Goal: Information Seeking & Learning: Learn about a topic

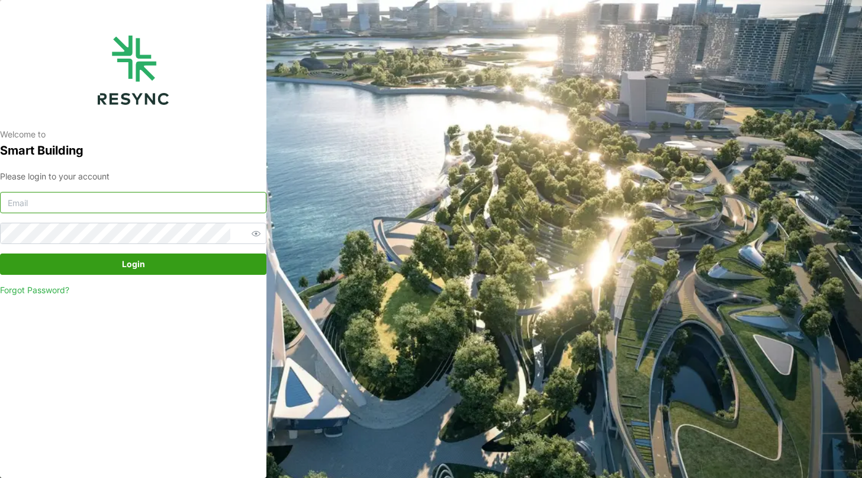
click at [66, 205] on input at bounding box center [133, 202] width 266 height 21
paste input "ponte_group_internal@resynctech.com"
type input "ponte_group_internal@resynctech.com"
click at [17, 266] on button "Login" at bounding box center [133, 263] width 266 height 21
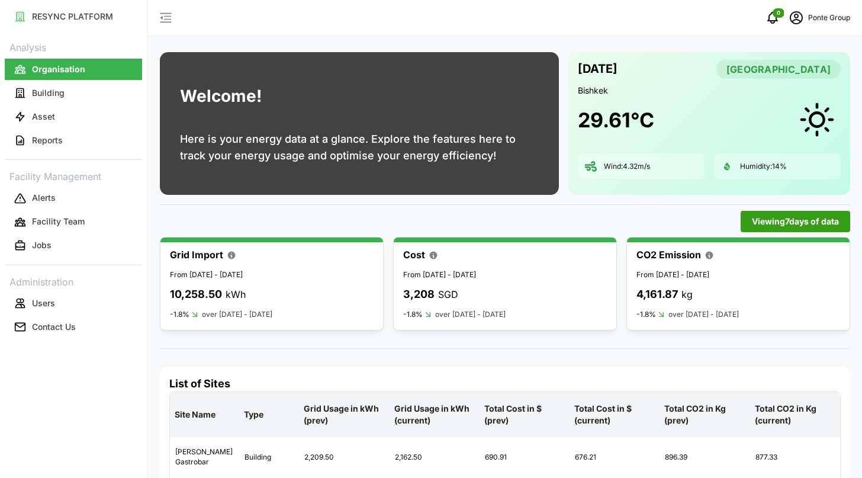
scroll to position [62, 0]
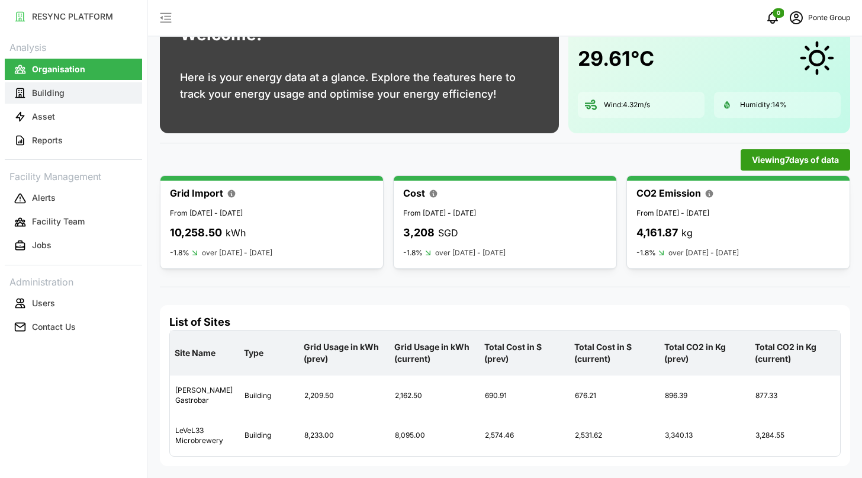
click at [117, 92] on button "Building" at bounding box center [73, 92] width 137 height 21
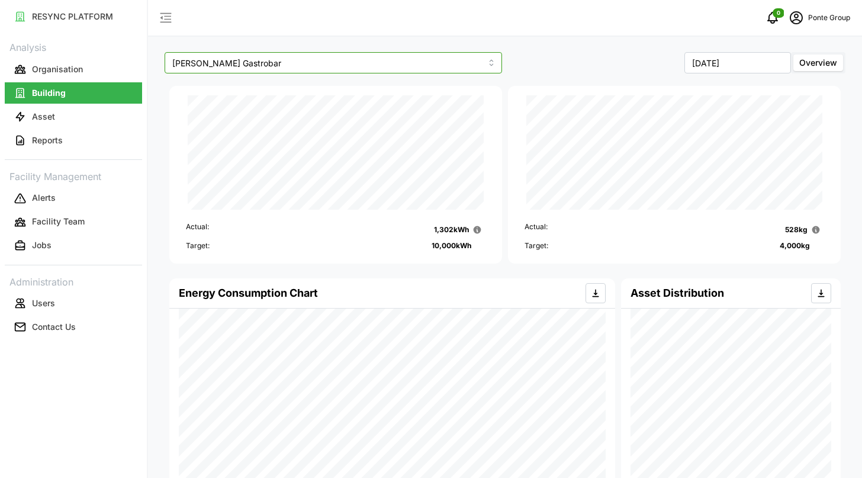
click at [331, 67] on input "[PERSON_NAME] Gastrobar" at bounding box center [333, 62] width 337 height 21
click at [302, 109] on div "LeVeL33 Microbrewery" at bounding box center [333, 111] width 331 height 20
type input "LeVeL33 Microbrewery"
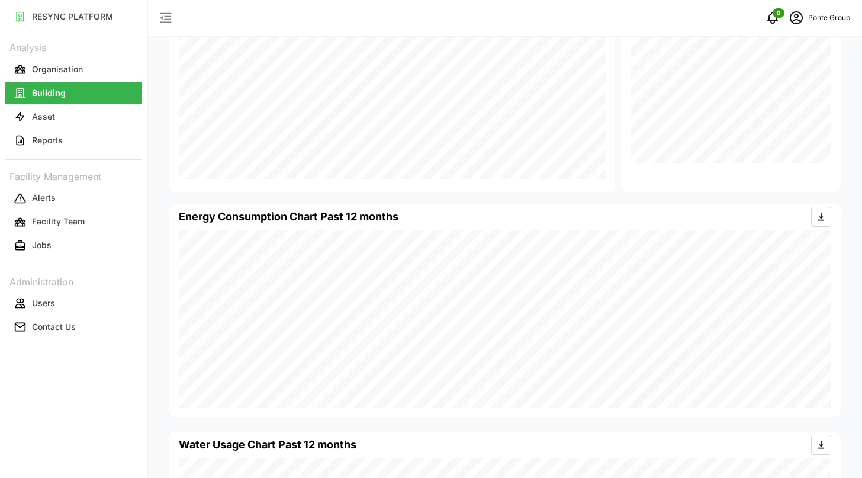
scroll to position [517, 0]
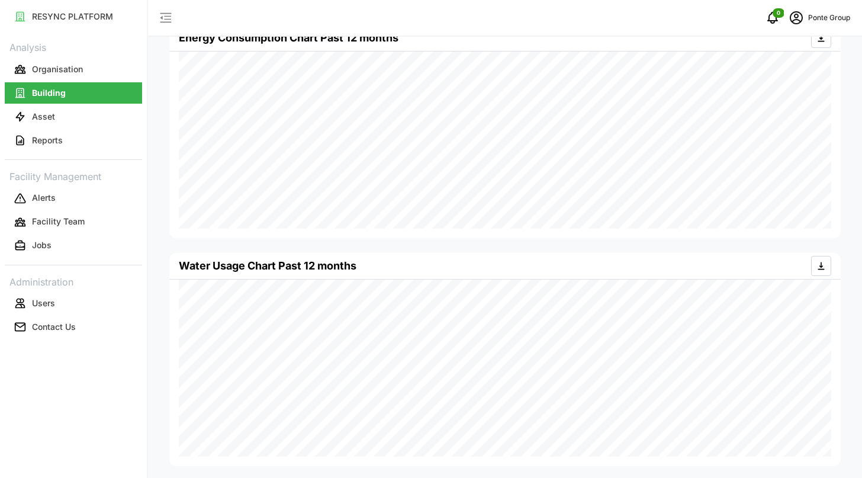
drag, startPoint x: 832, startPoint y: 242, endPoint x: 821, endPoint y: 243, distance: 11.3
click at [51, 137] on p "Reports" at bounding box center [47, 140] width 31 height 12
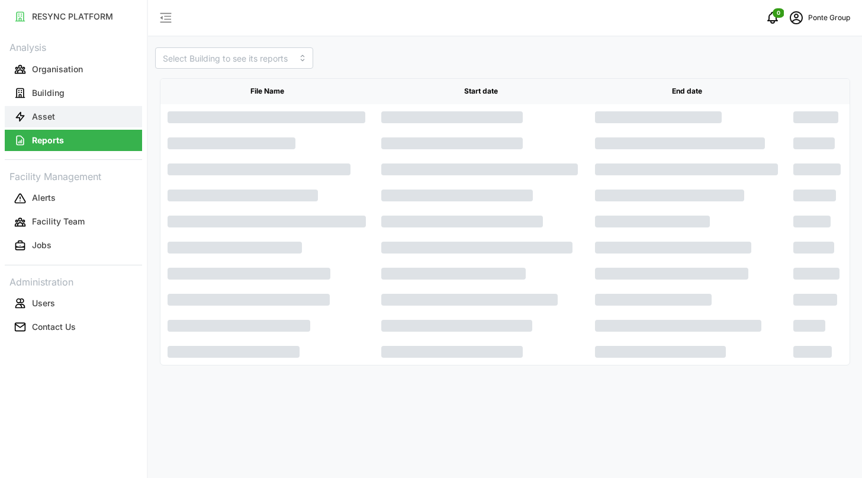
click at [57, 120] on button "Asset" at bounding box center [73, 116] width 137 height 21
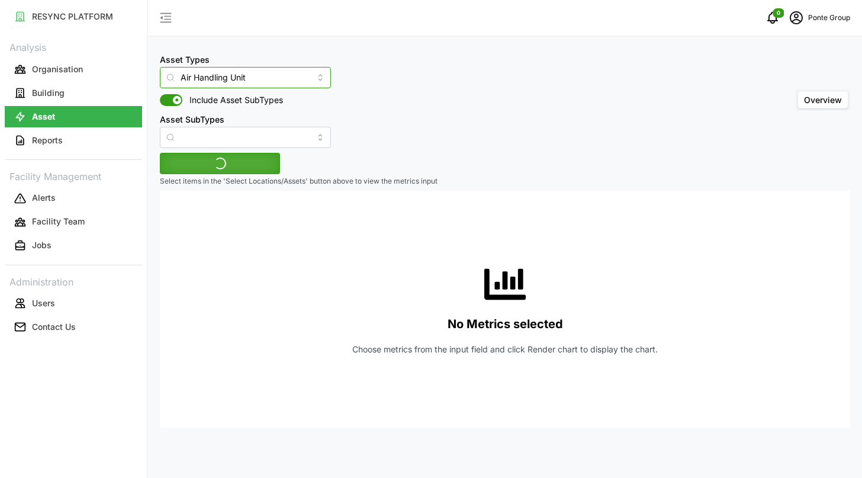
click at [227, 73] on input "Air Handling Unit" at bounding box center [245, 77] width 171 height 21
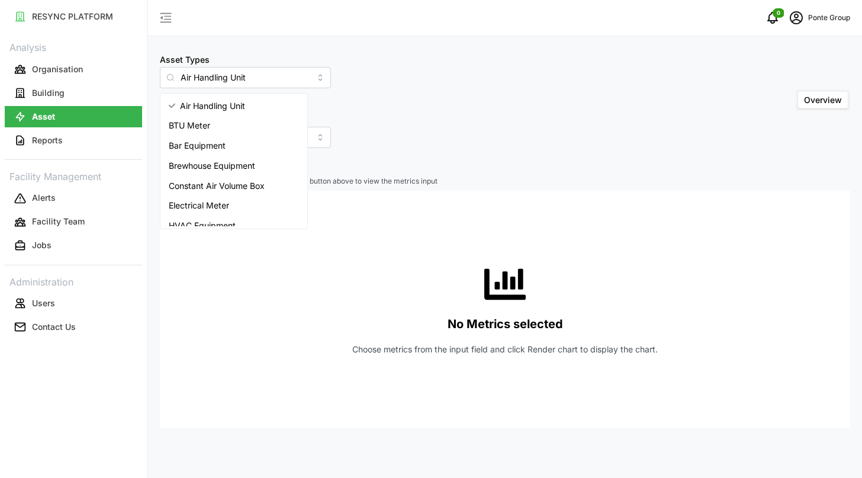
click at [321, 44] on div "Asset Types Air Handling Unit Include Asset SubTypes Asset SubTypes Overview Se…" at bounding box center [505, 239] width 714 height 478
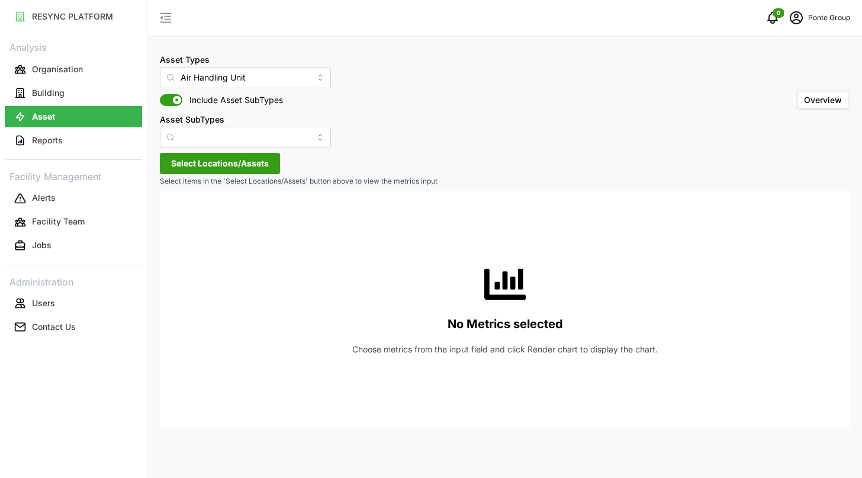
click at [245, 150] on div "Asset Types Air Handling Unit Include Asset SubTypes Asset SubTypes Overview Se…" at bounding box center [505, 239] width 714 height 478
click at [249, 166] on span "Select Locations/Assets" at bounding box center [220, 163] width 98 height 20
click at [173, 215] on icon at bounding box center [174, 216] width 9 height 9
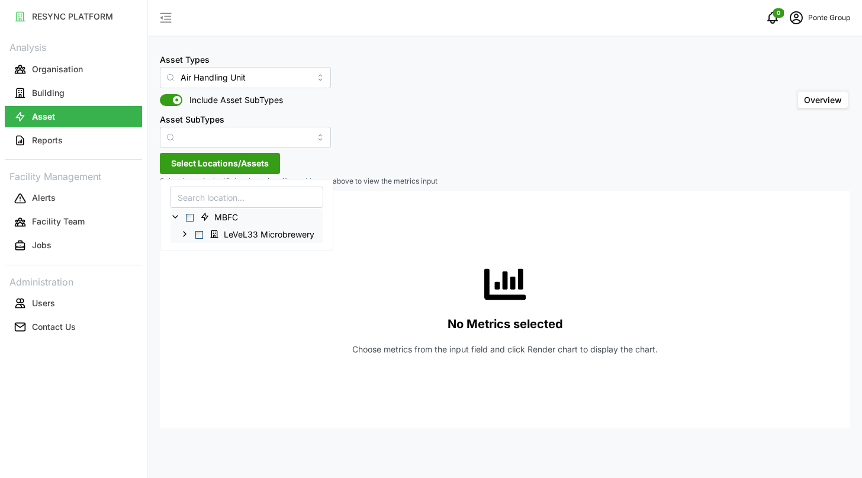
click at [199, 231] on span "Select LeVeL33 Microbrewery" at bounding box center [199, 234] width 8 height 8
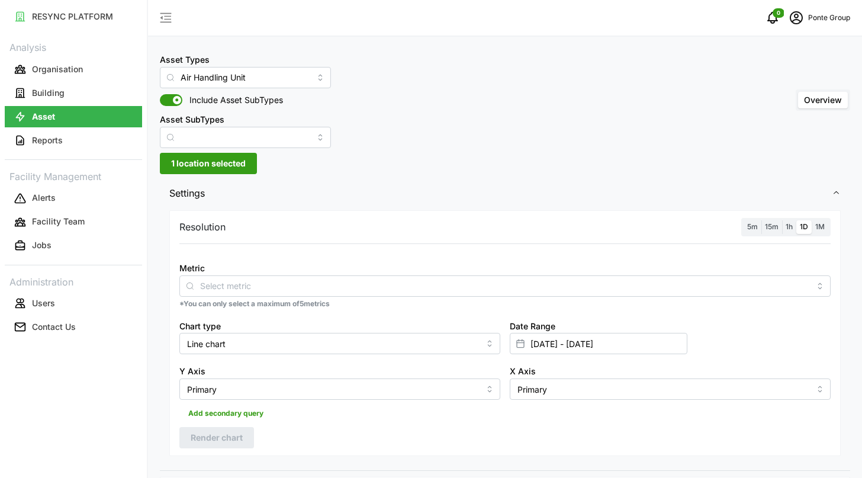
click at [336, 271] on div "Metric" at bounding box center [504, 278] width 651 height 36
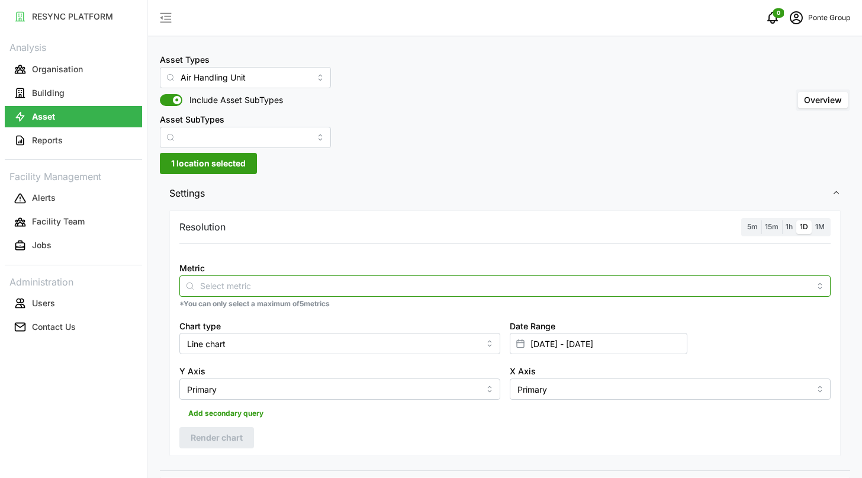
click at [322, 285] on input "Metric" at bounding box center [505, 285] width 610 height 13
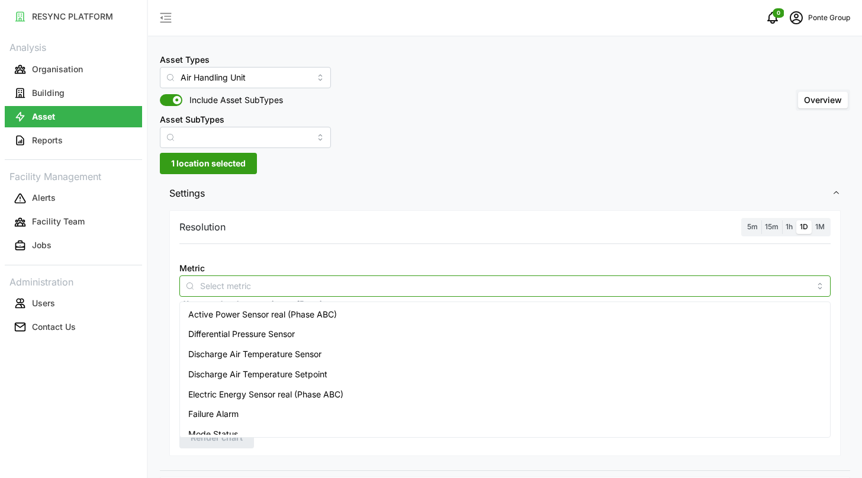
click at [294, 320] on div "Active Power Sensor real (Phase ABC)" at bounding box center [504, 314] width 645 height 20
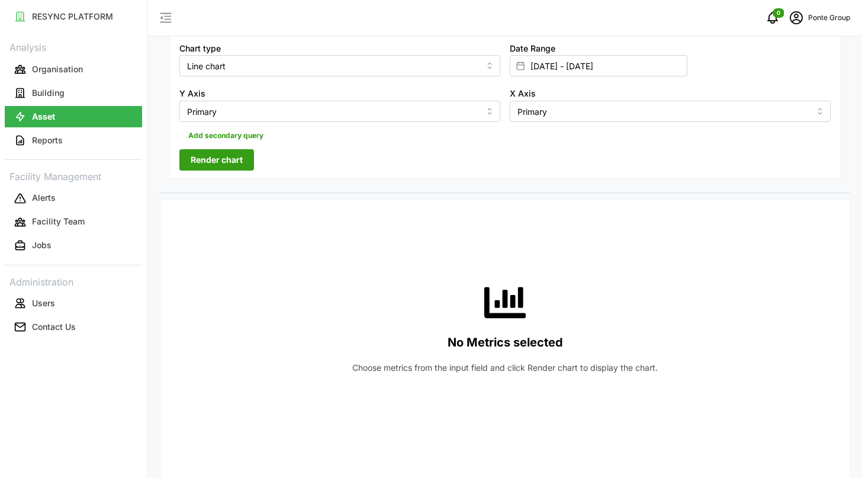
scroll to position [289, 0]
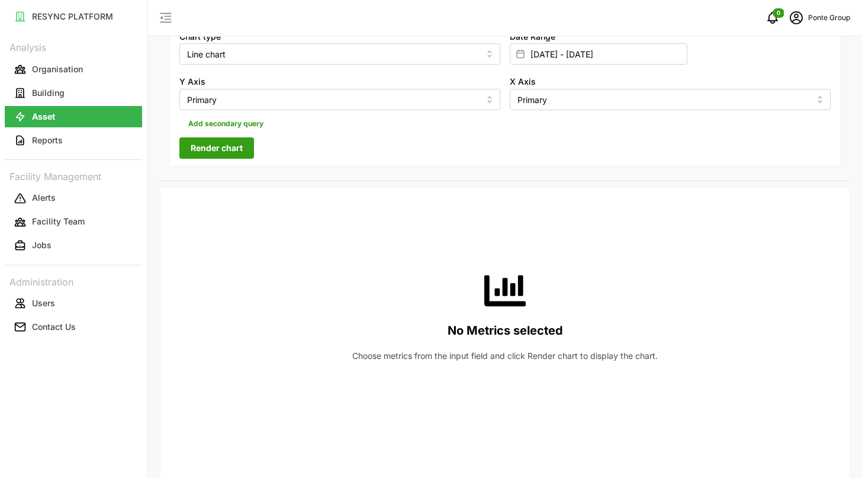
click at [230, 147] on span "Render chart" at bounding box center [217, 148] width 52 height 20
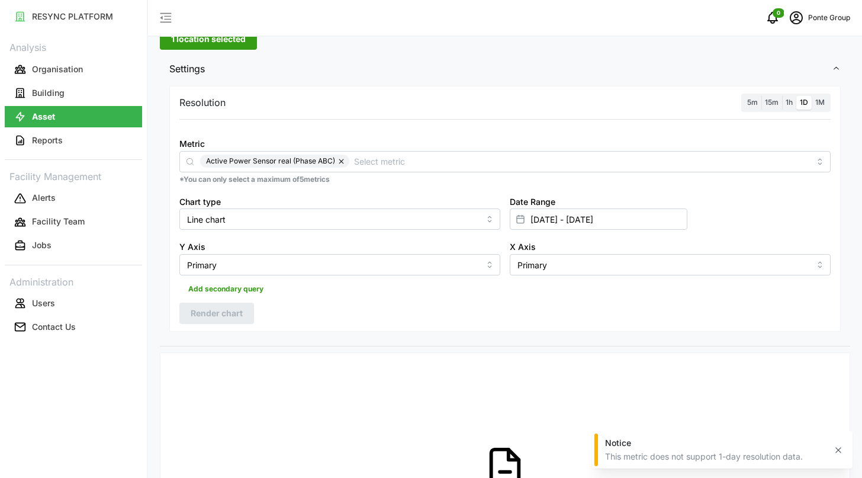
scroll to position [125, 0]
click at [771, 99] on span "15m" at bounding box center [772, 101] width 14 height 9
click at [761, 95] on input "15m" at bounding box center [761, 95] width 0 height 0
click at [236, 315] on span "Render chart" at bounding box center [217, 312] width 52 height 20
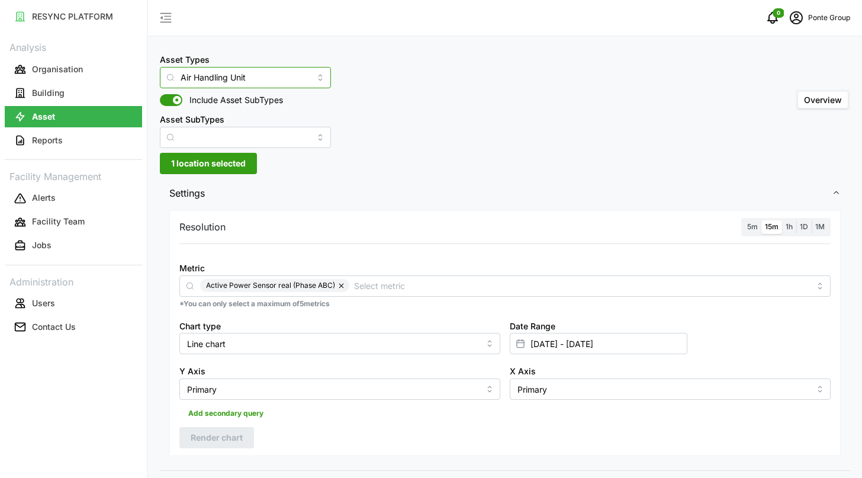
click at [208, 77] on input "Air Handling Unit" at bounding box center [245, 77] width 171 height 21
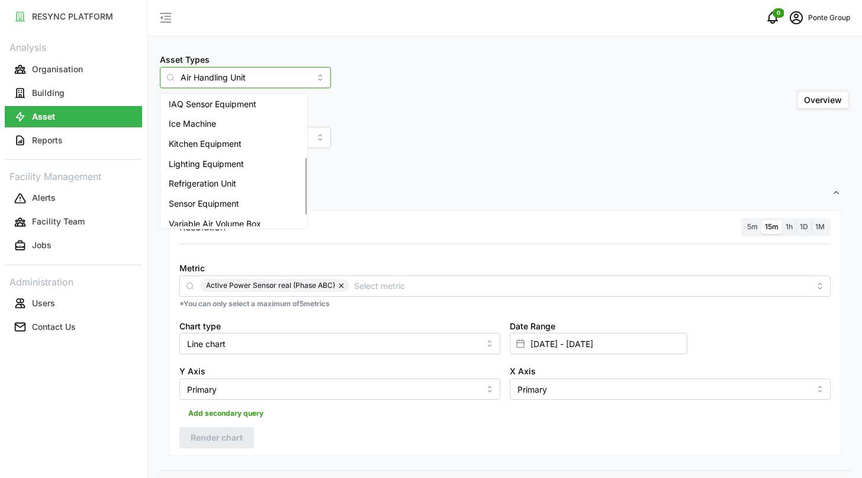
scroll to position [169, 0]
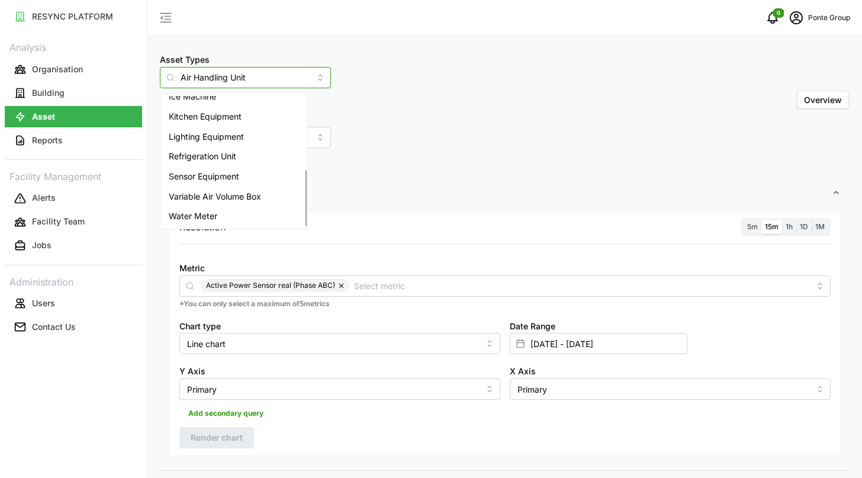
click at [226, 218] on div "Water Meter" at bounding box center [234, 216] width 142 height 20
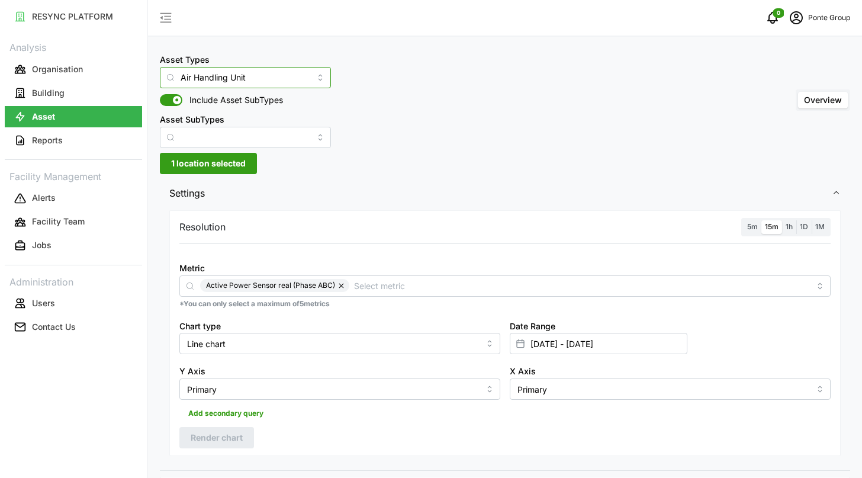
type input "Water Meter"
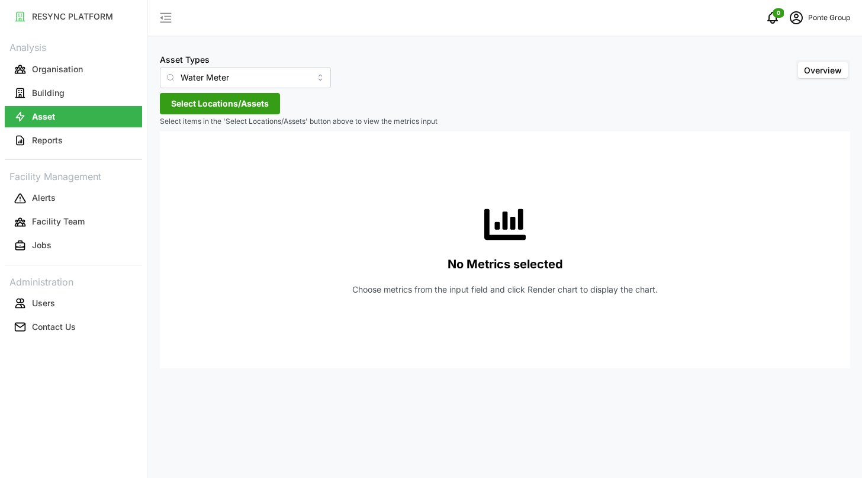
click at [269, 105] on button "Select Locations/Assets" at bounding box center [220, 103] width 120 height 21
click at [175, 154] on icon at bounding box center [174, 156] width 9 height 9
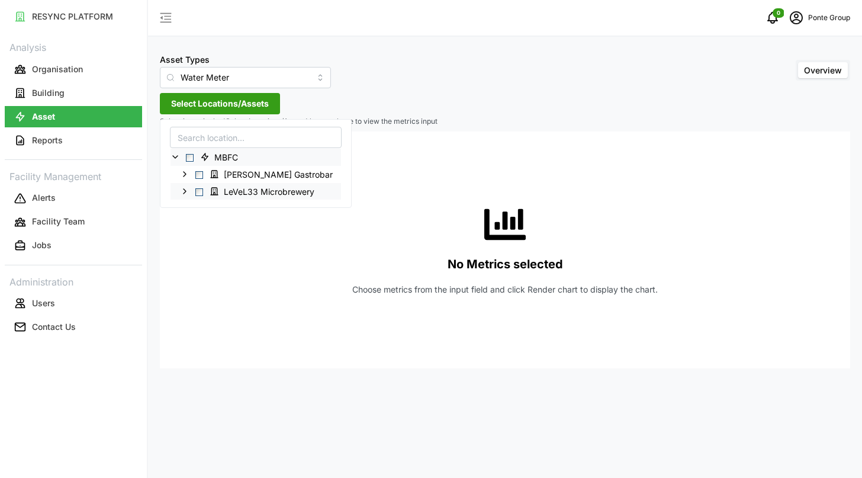
click at [202, 189] on span "Select LeVeL33 Microbrewery" at bounding box center [199, 192] width 8 height 8
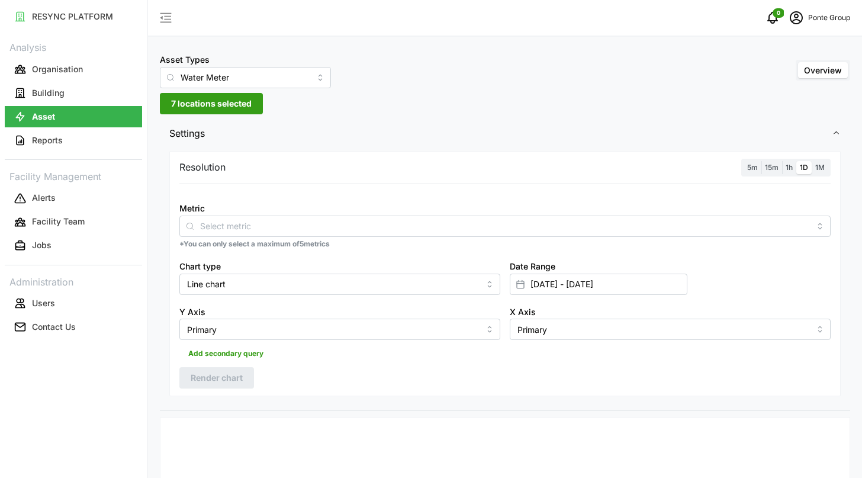
click at [404, 119] on span "Settings" at bounding box center [500, 133] width 662 height 29
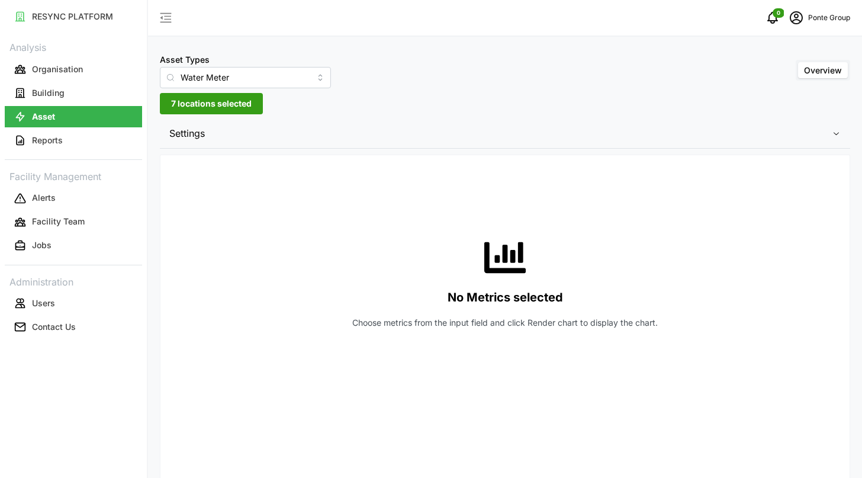
click at [372, 132] on span "Settings" at bounding box center [500, 133] width 662 height 29
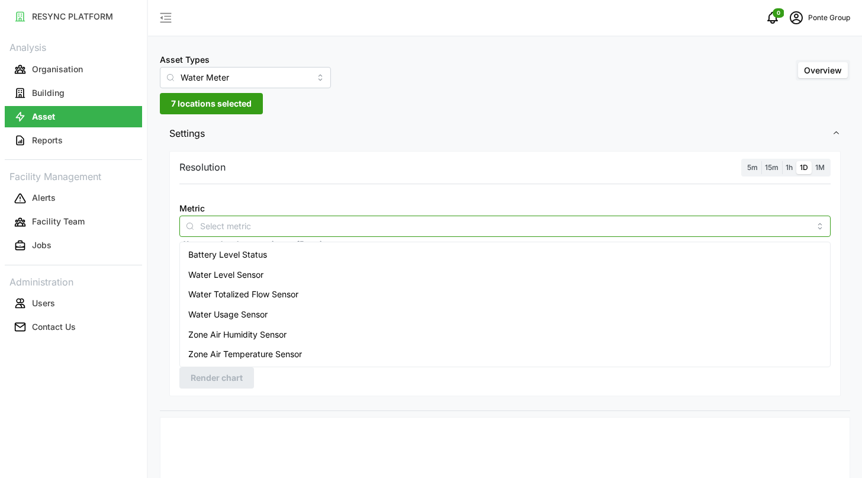
click at [248, 227] on input "Metric" at bounding box center [505, 225] width 610 height 13
click at [266, 292] on span "Water Totalized Flow Sensor" at bounding box center [243, 294] width 110 height 13
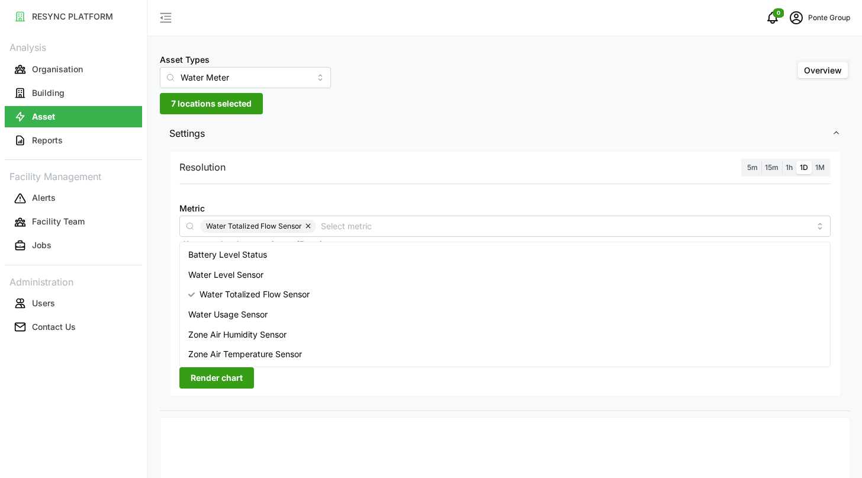
click at [354, 143] on span "Settings" at bounding box center [500, 133] width 662 height 29
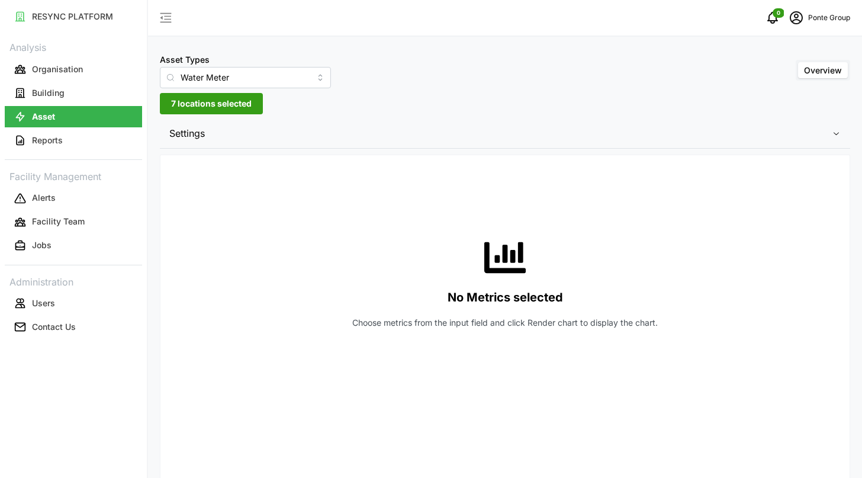
click at [354, 143] on span "Settings" at bounding box center [500, 133] width 662 height 29
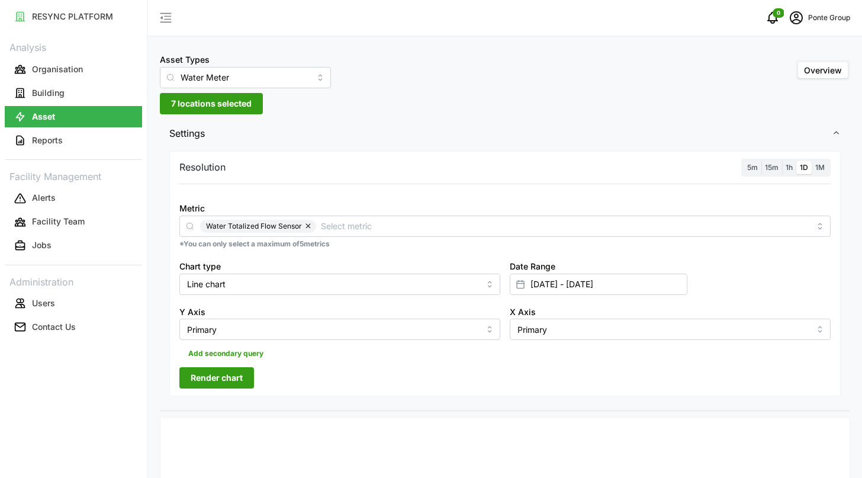
click at [543, 294] on div "Date Range 01 Sep 2025 - 04 Sep 2025" at bounding box center [670, 277] width 330 height 46
click at [536, 289] on input "01 Sep 2025 - 04 Sep 2025" at bounding box center [599, 283] width 178 height 21
click at [436, 108] on icon "button" at bounding box center [434, 110] width 9 height 9
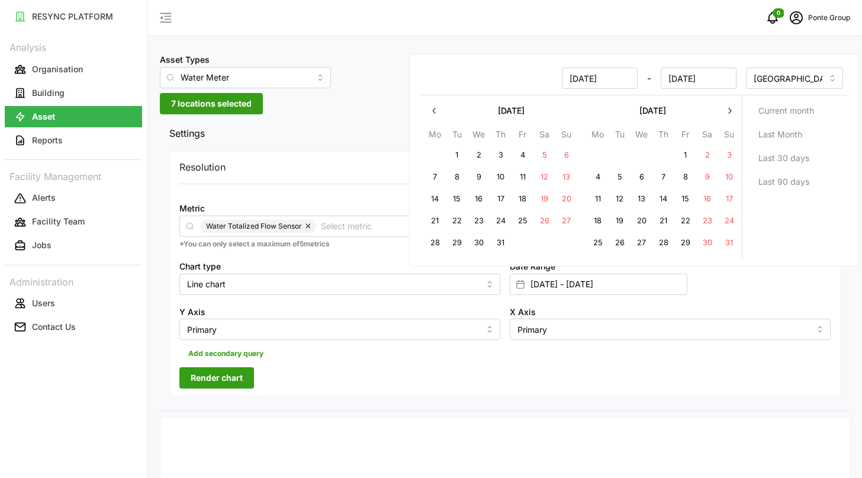
click at [451, 152] on button "1" at bounding box center [456, 155] width 21 height 21
type input "01 Jul 2025 - 04 Sep 2025"
type input "01 Jul 2025"
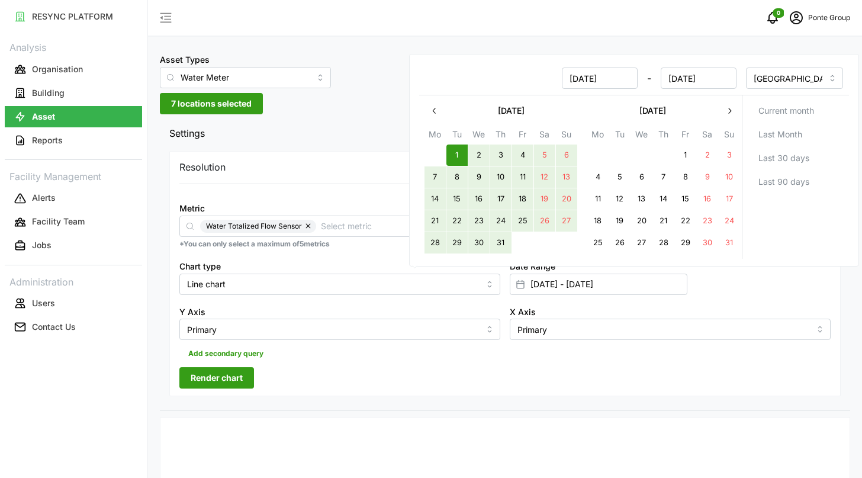
click at [507, 238] on button "31" at bounding box center [500, 243] width 21 height 21
type input "01 Jul 2025 - 31 Jul 2025"
type input "31 Jul 2025"
drag, startPoint x: 507, startPoint y: 238, endPoint x: 365, endPoint y: 125, distance: 182.0
click at [495, 230] on tbody "30 1 2 3 4 5 6 7 8 9 10 11 12 13 14 15 16 17 18 19 20 21 22 23 24 25 26 27 28 2…" at bounding box center [500, 199] width 153 height 110
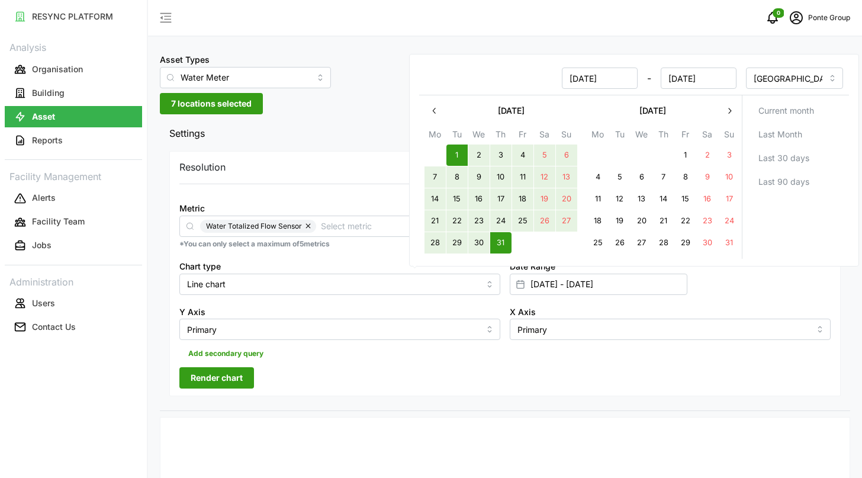
click at [360, 120] on span "Settings" at bounding box center [500, 133] width 662 height 29
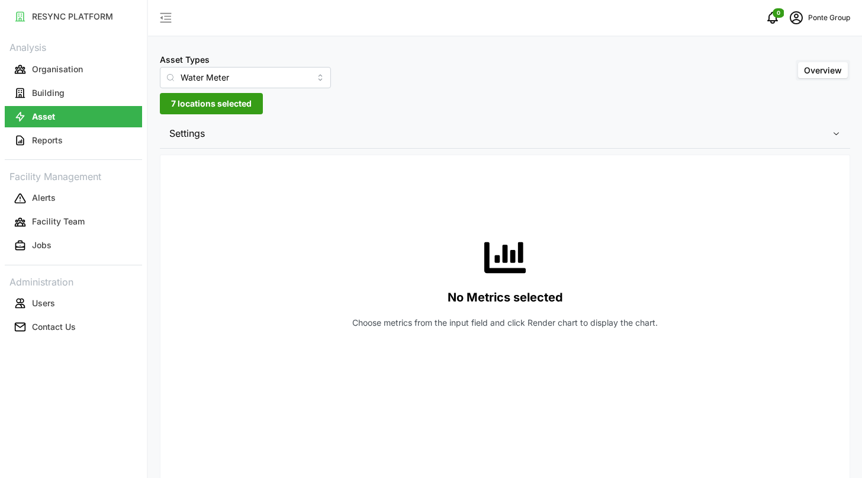
click at [366, 117] on div "Asset Types Water Meter Overview 7 locations selected Settings Resolution 5m 15…" at bounding box center [505, 391] width 714 height 783
click at [394, 151] on div "Settings Resolution 5m 15m 1h 1D 1M Metric Water Totalized Flow Sensor *You can…" at bounding box center [505, 445] width 690 height 652
click at [833, 136] on icon "button" at bounding box center [836, 132] width 9 height 9
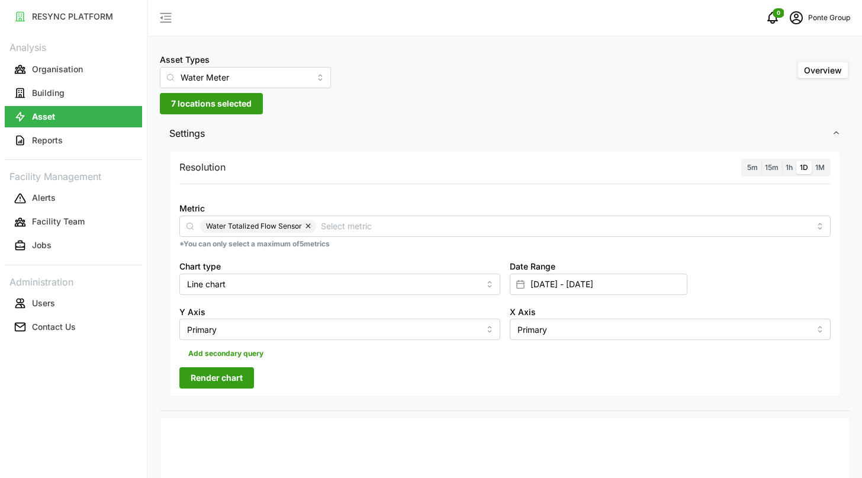
click at [228, 387] on span "Render chart" at bounding box center [217, 378] width 52 height 20
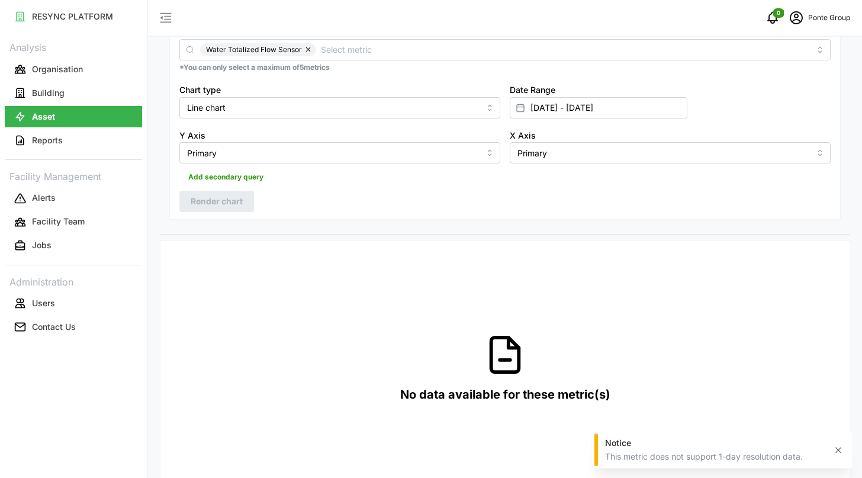
scroll to position [94, 0]
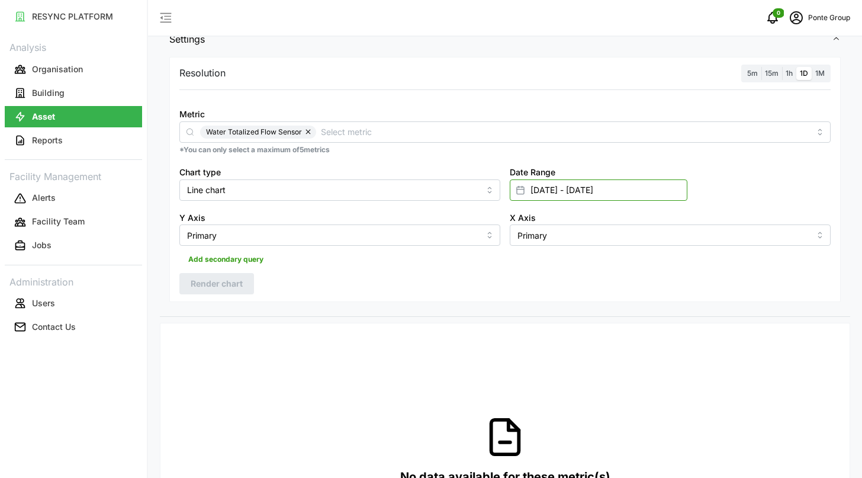
click at [548, 189] on input "01 Jul 2025 - 31 Jul 2025" at bounding box center [599, 189] width 178 height 21
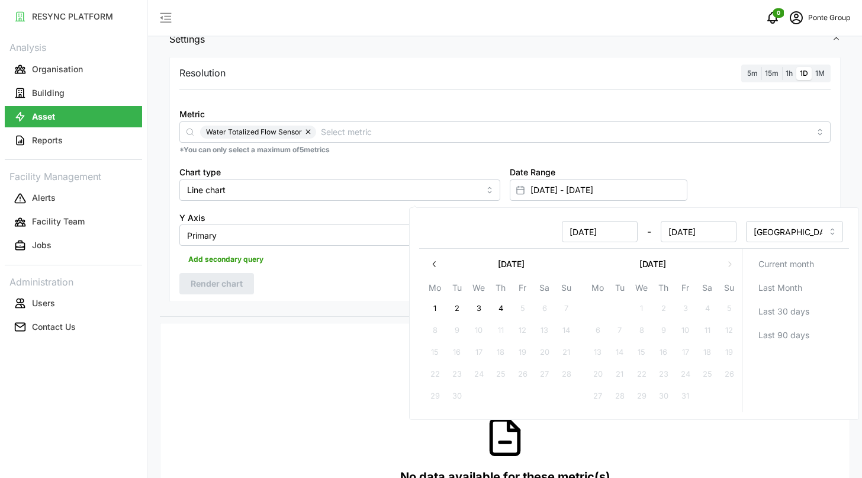
click at [439, 302] on button "1" at bounding box center [434, 308] width 21 height 21
type input "31 Jul 2025 - 01 Sep 2025"
type input "31 Jul 2025"
type input "01 Sep 2025"
click at [494, 306] on button "4" at bounding box center [500, 308] width 21 height 21
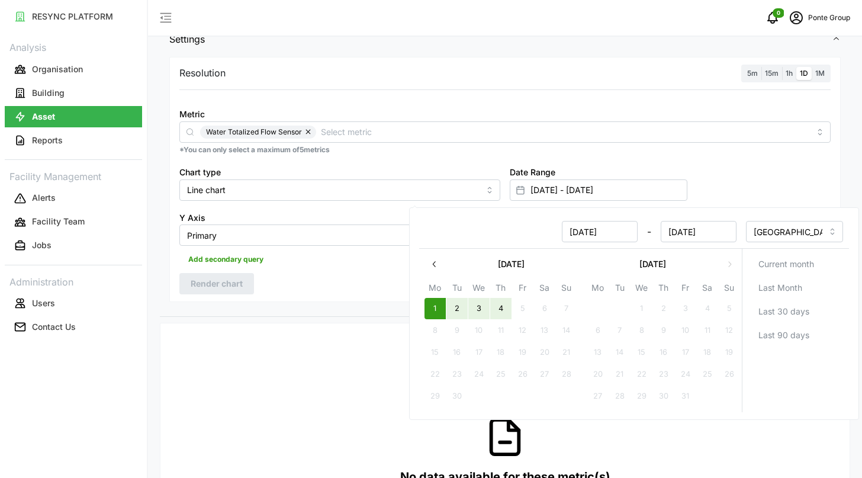
type input "01 Sep 2025 - 04 Sep 2025"
type input "01 Sep 2025"
type input "[DATE]"
click at [330, 280] on div "Resolution 5m 15m 1h 1D 1M Metric Water Totalized Flow Sensor *You can only sel…" at bounding box center [504, 180] width 671 height 246
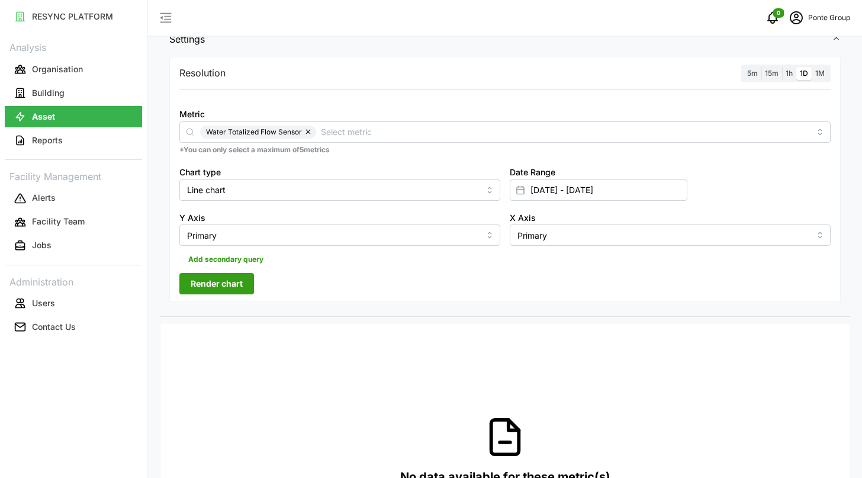
click at [224, 283] on span "Render chart" at bounding box center [217, 283] width 52 height 20
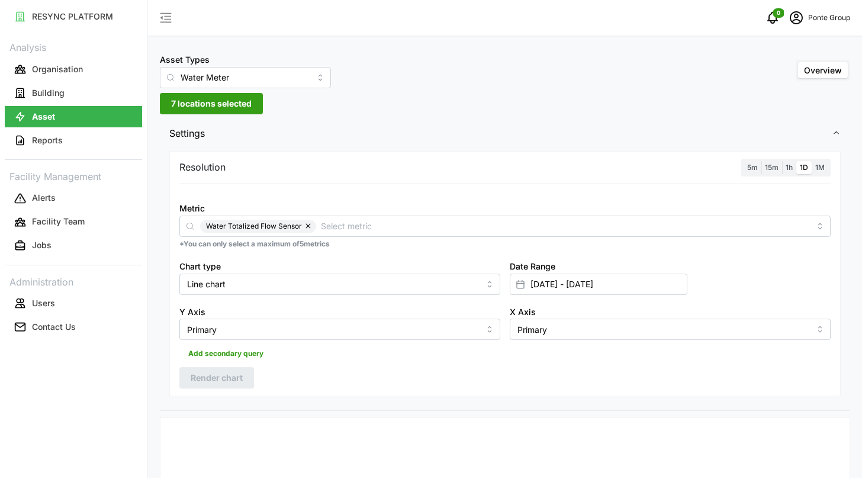
click at [304, 230] on button "button" at bounding box center [309, 226] width 14 height 13
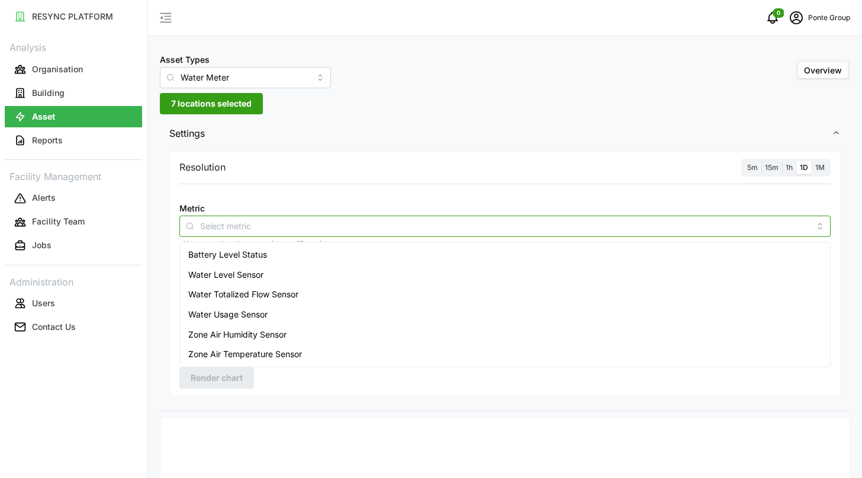
click at [304, 230] on input "Metric" at bounding box center [505, 225] width 610 height 13
click at [300, 268] on div "Water Level Sensor" at bounding box center [504, 275] width 645 height 20
click at [278, 227] on button "button" at bounding box center [279, 226] width 14 height 13
click at [265, 319] on span "Water Usage Sensor" at bounding box center [227, 314] width 79 height 13
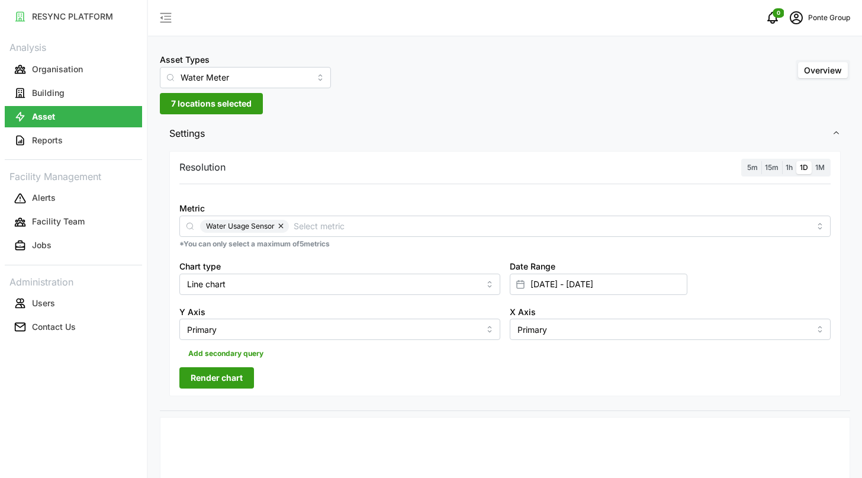
click at [230, 368] on span "Render chart" at bounding box center [217, 378] width 52 height 20
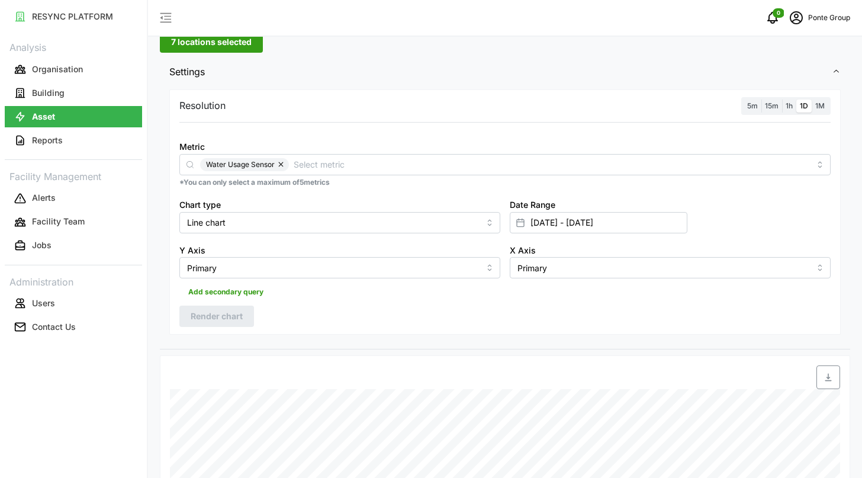
scroll to position [54, 0]
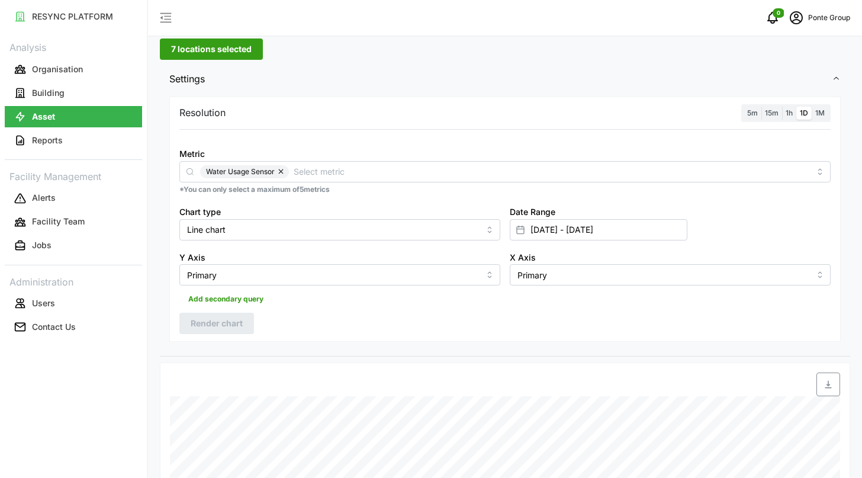
click at [779, 108] on label "15m" at bounding box center [771, 114] width 21 height 14
click at [761, 107] on input "15m" at bounding box center [761, 107] width 0 height 0
click at [224, 327] on span "Render chart" at bounding box center [217, 323] width 52 height 20
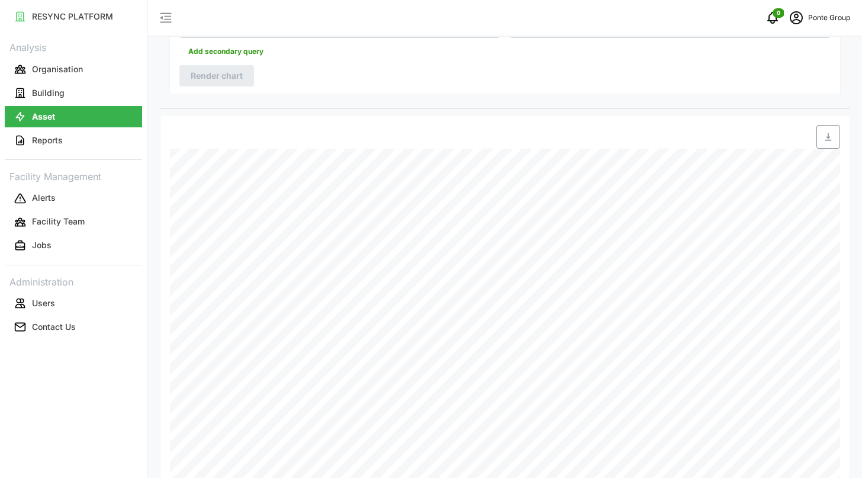
scroll to position [304, 0]
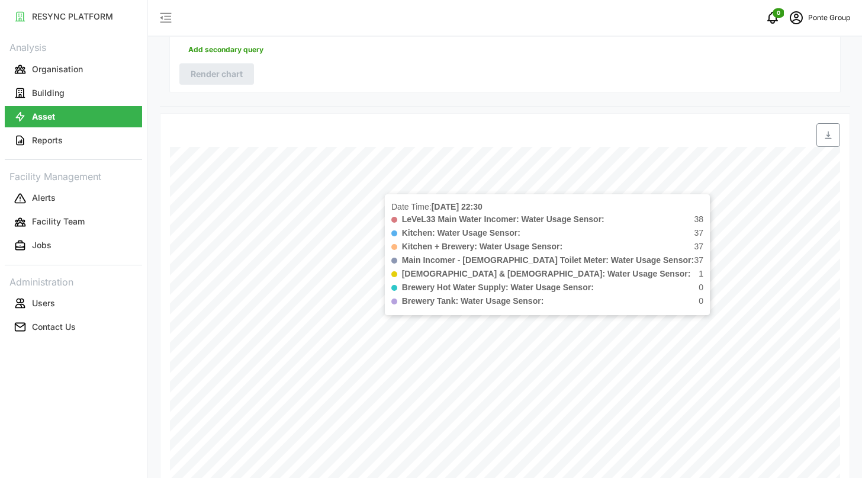
click at [363, 122] on div at bounding box center [278, 134] width 227 height 33
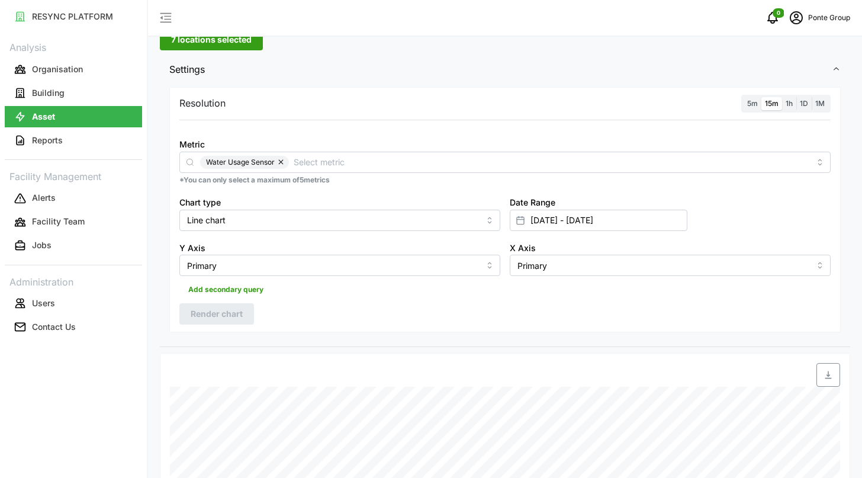
scroll to position [0, 0]
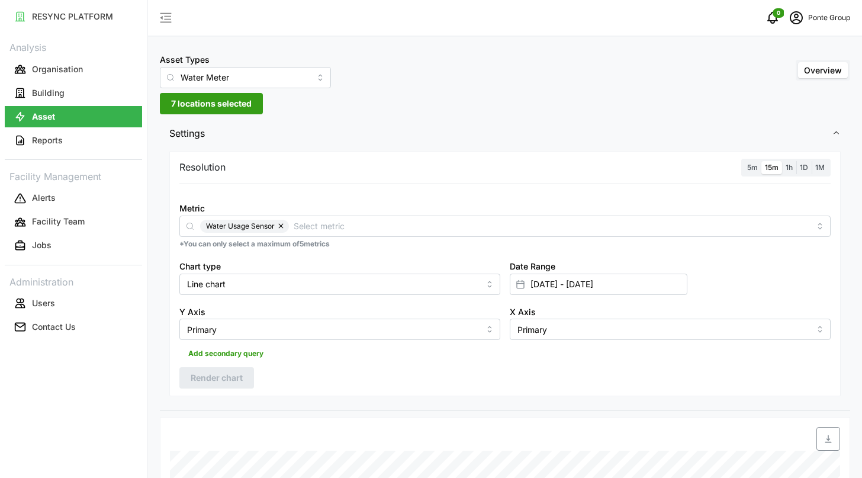
click at [282, 227] on button "button" at bounding box center [282, 226] width 14 height 13
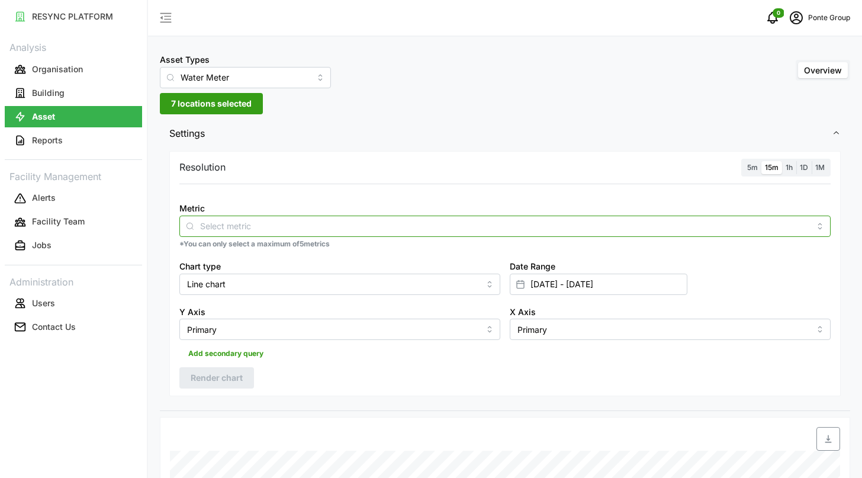
click at [282, 227] on input "Metric" at bounding box center [505, 225] width 610 height 13
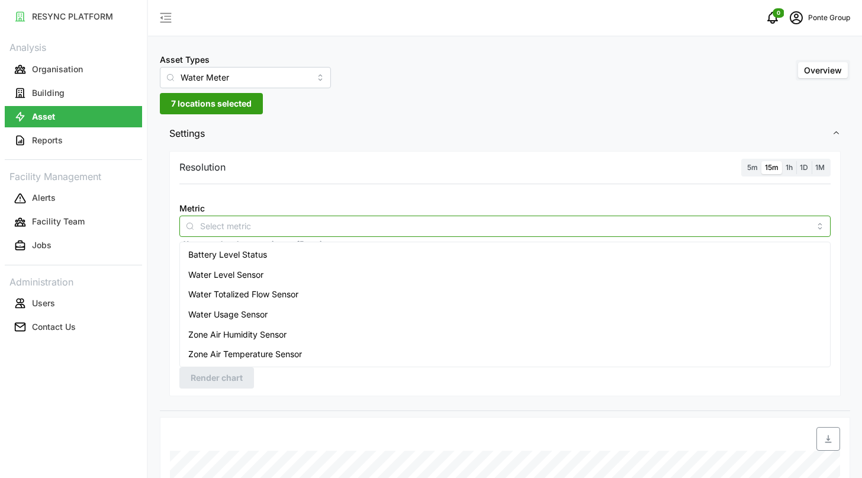
click at [292, 293] on span "Water Totalized Flow Sensor" at bounding box center [243, 294] width 110 height 13
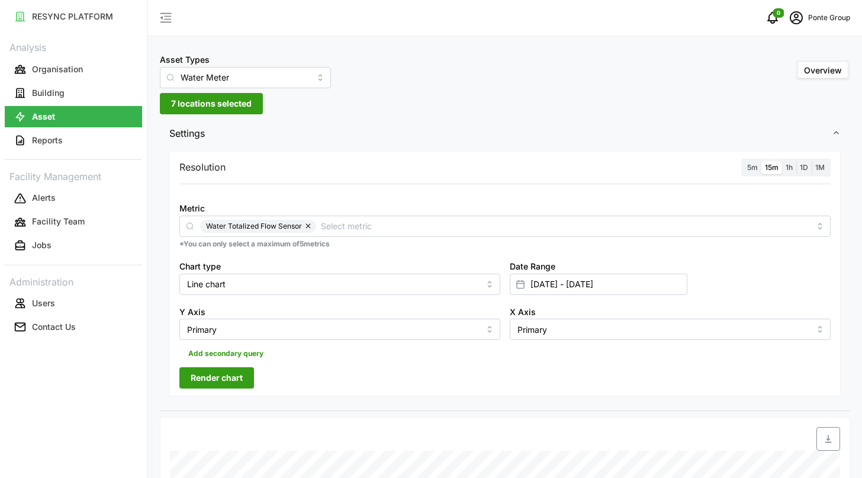
click at [237, 371] on span "Render chart" at bounding box center [217, 378] width 52 height 20
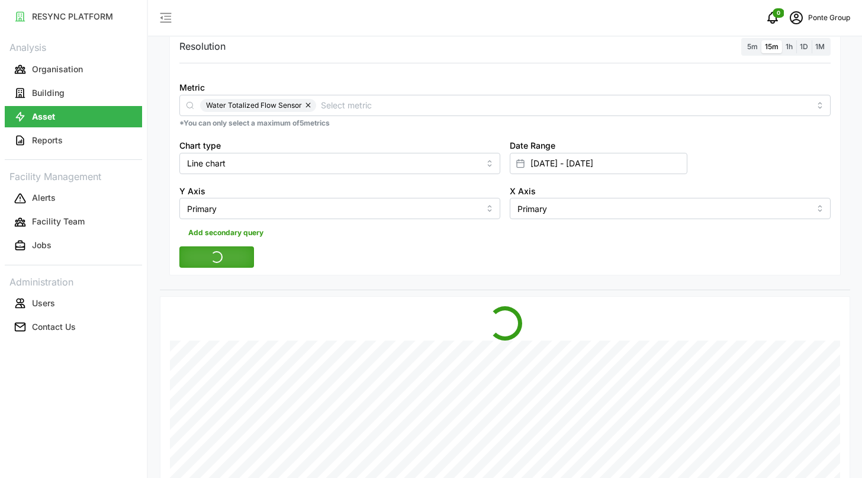
scroll to position [123, 0]
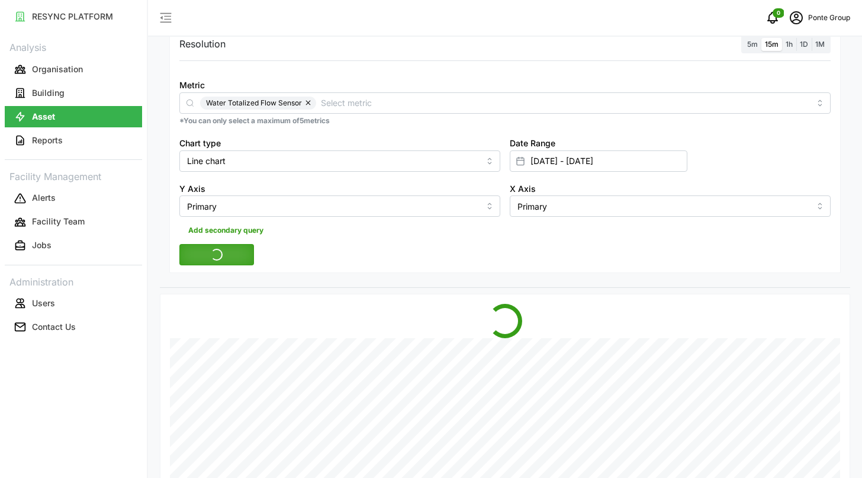
click at [309, 108] on button "button" at bounding box center [309, 102] width 14 height 13
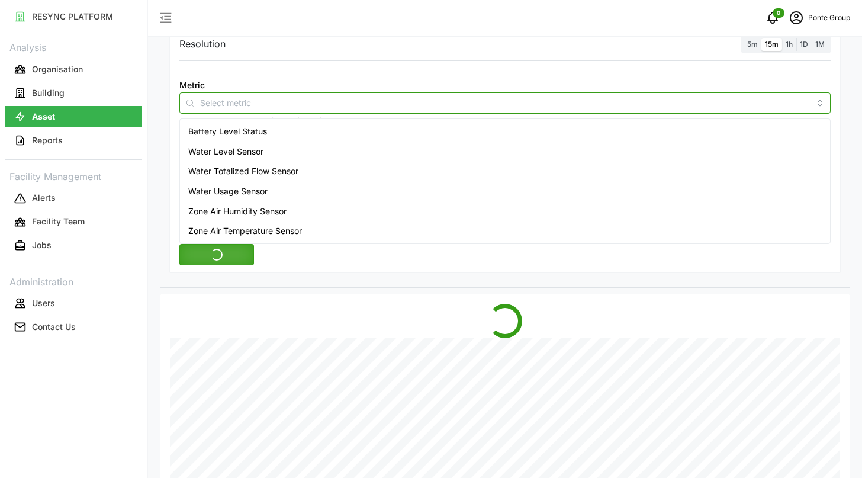
click at [309, 108] on input "Metric" at bounding box center [505, 102] width 610 height 13
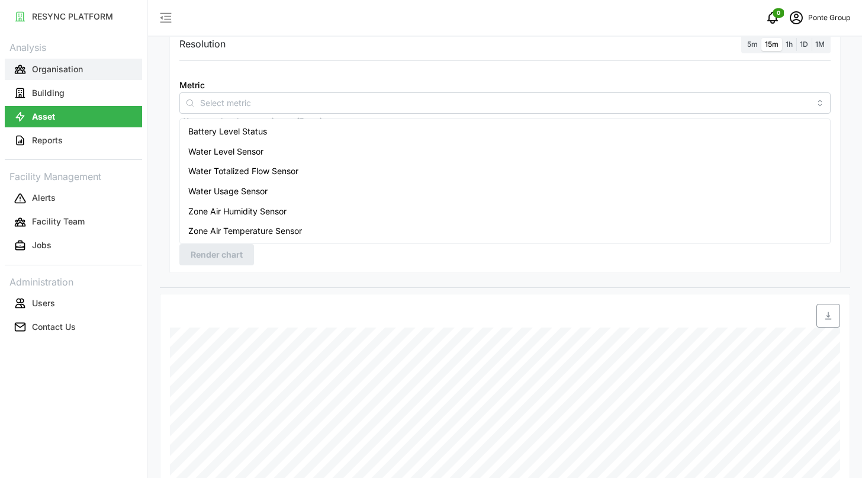
click at [45, 75] on button "Organisation" at bounding box center [73, 69] width 137 height 21
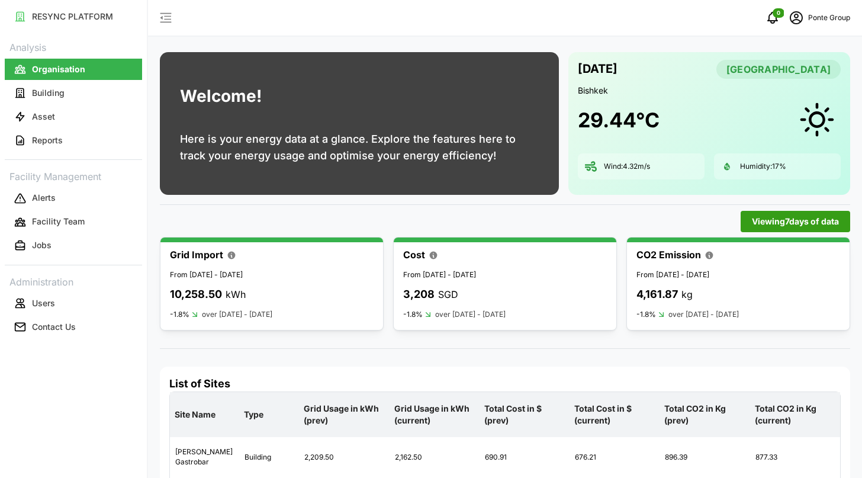
scroll to position [62, 0]
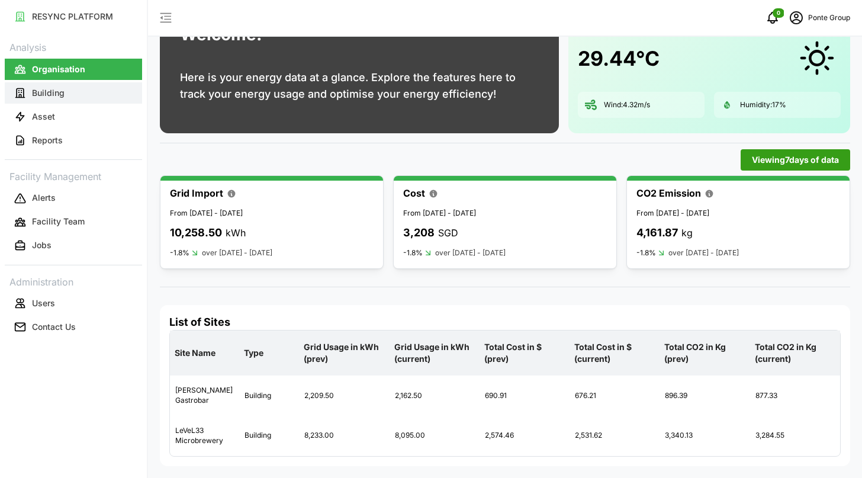
click at [46, 101] on button "Building" at bounding box center [73, 92] width 137 height 21
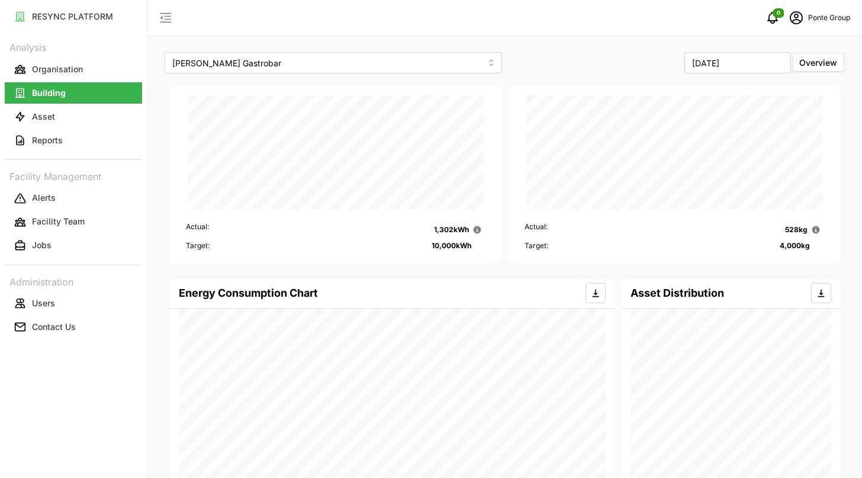
click at [376, 73] on div "[PERSON_NAME] Gastrobar" at bounding box center [333, 62] width 343 height 27
click at [371, 67] on input "[PERSON_NAME] Gastrobar" at bounding box center [333, 62] width 337 height 21
click at [350, 110] on div "LeVeL33 Microbrewery" at bounding box center [333, 111] width 331 height 20
type input "LeVeL33 Microbrewery"
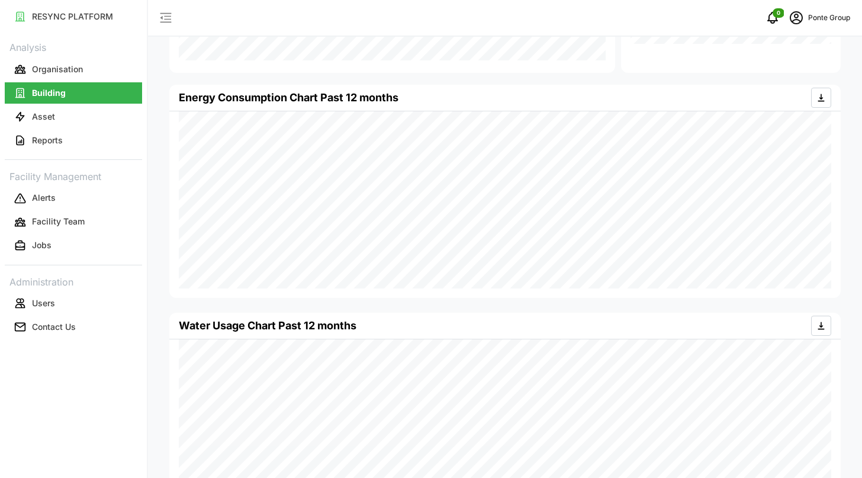
scroll to position [517, 0]
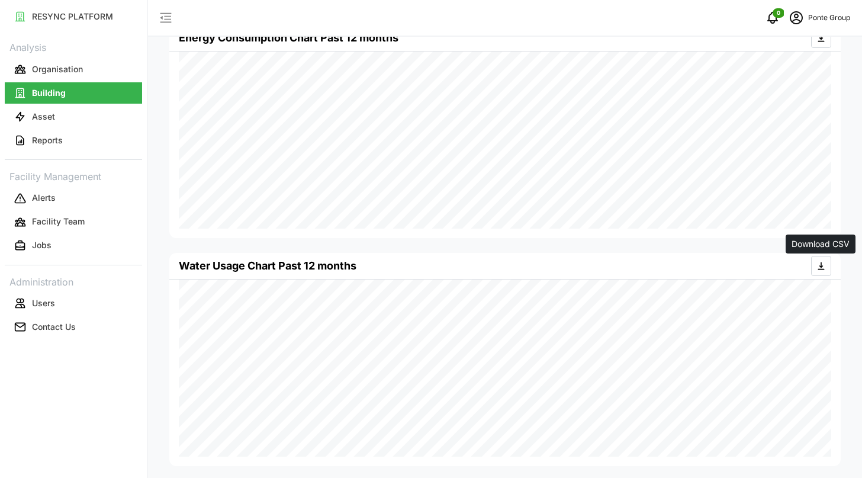
click at [822, 266] on icon "button" at bounding box center [820, 265] width 9 height 9
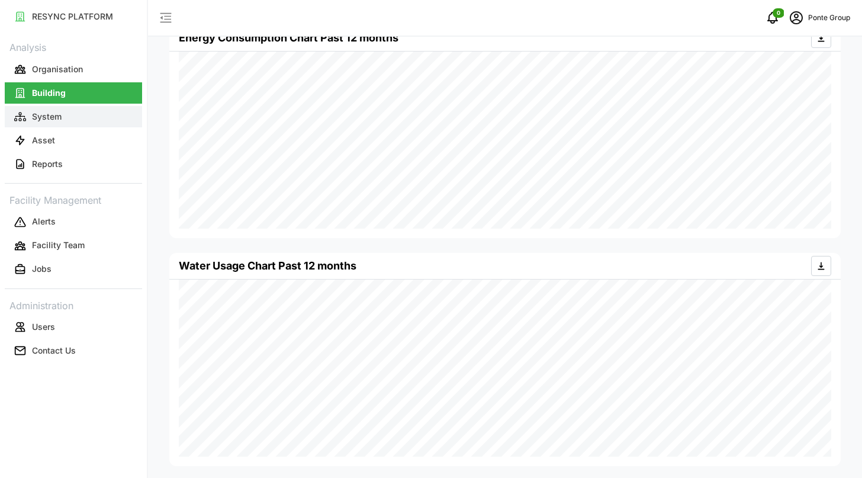
click at [66, 112] on button "System" at bounding box center [73, 116] width 137 height 21
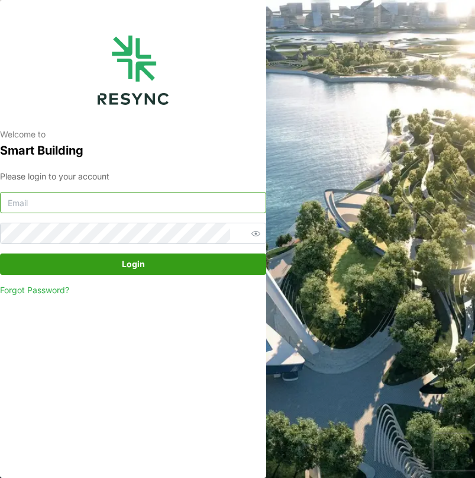
click at [44, 202] on input at bounding box center [133, 202] width 266 height 21
paste input "ponte_group_internal@resynctech.com"
type input "ponte_group_internal@resynctech.com"
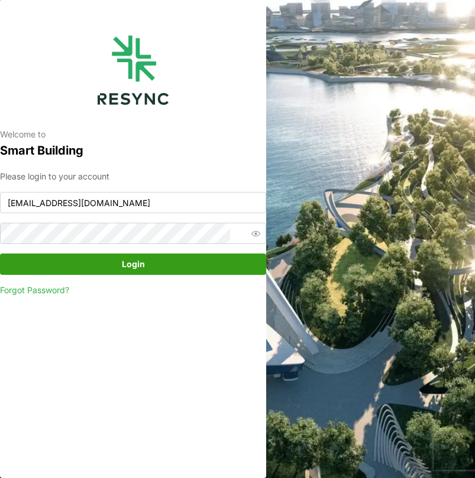
click at [33, 265] on span "Login" at bounding box center [133, 264] width 244 height 20
click at [196, 207] on input "[EMAIL_ADDRESS][DOMAIN_NAME]" at bounding box center [133, 202] width 266 height 21
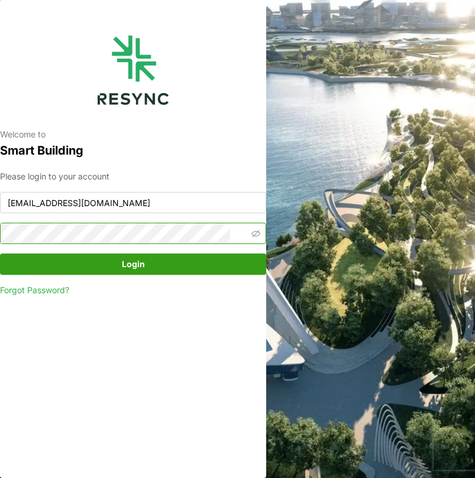
click at [252, 233] on icon "button" at bounding box center [256, 233] width 9 height 9
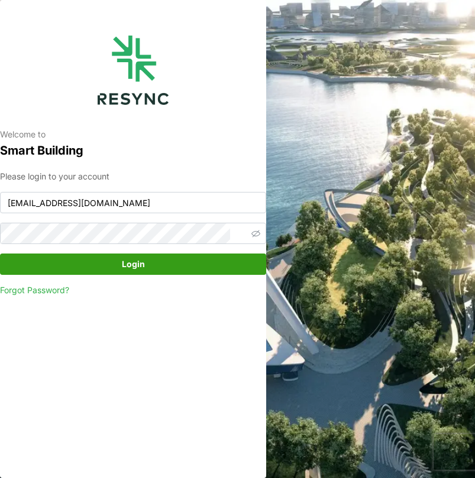
click at [30, 265] on span "Login" at bounding box center [133, 264] width 244 height 20
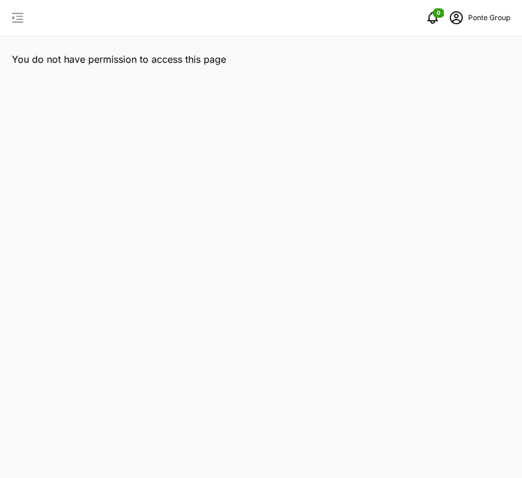
click at [21, 18] on icon "button" at bounding box center [18, 18] width 14 height 14
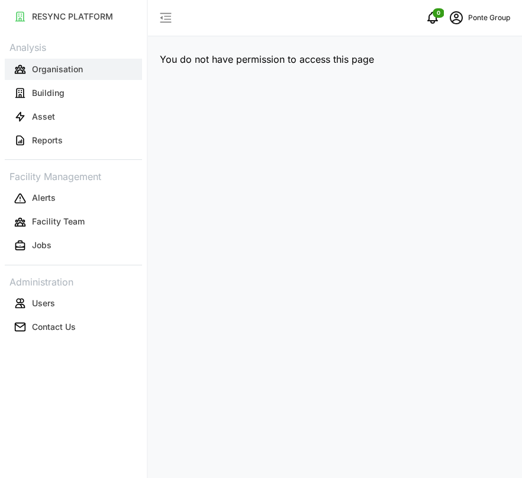
click at [46, 69] on p "Organisation" at bounding box center [57, 69] width 51 height 12
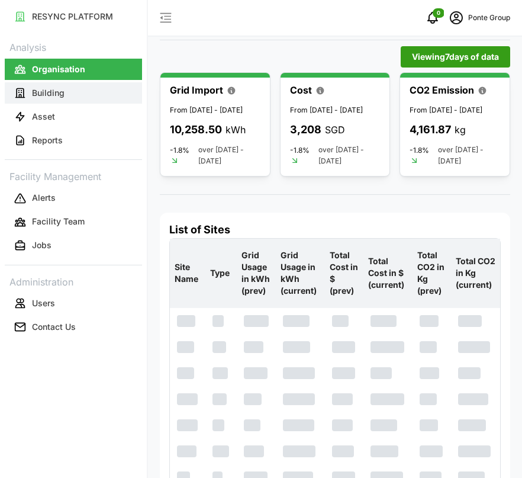
scroll to position [279, 0]
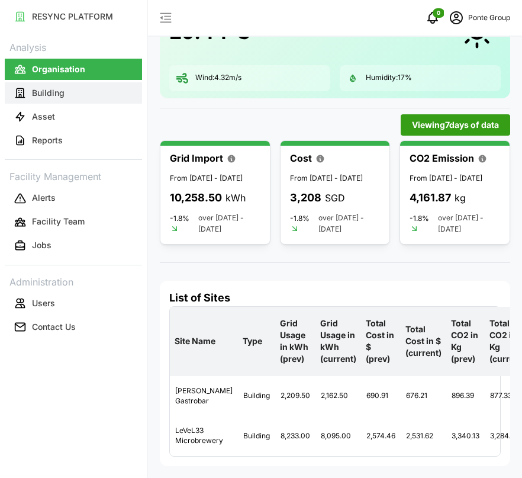
click at [76, 101] on button "Building" at bounding box center [73, 92] width 137 height 21
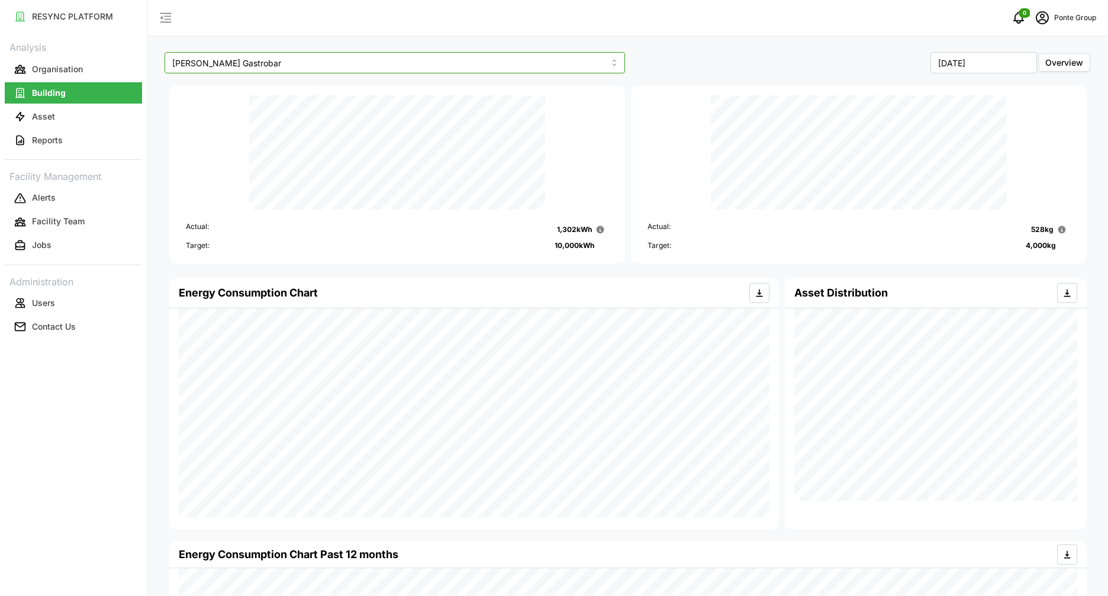
click at [328, 66] on input "[PERSON_NAME] Gastrobar" at bounding box center [395, 62] width 461 height 21
click at [317, 102] on div "LeVeL33 Microbrewery" at bounding box center [395, 111] width 455 height 20
type input "LeVeL33 Microbrewery"
